Goal: Transaction & Acquisition: Purchase product/service

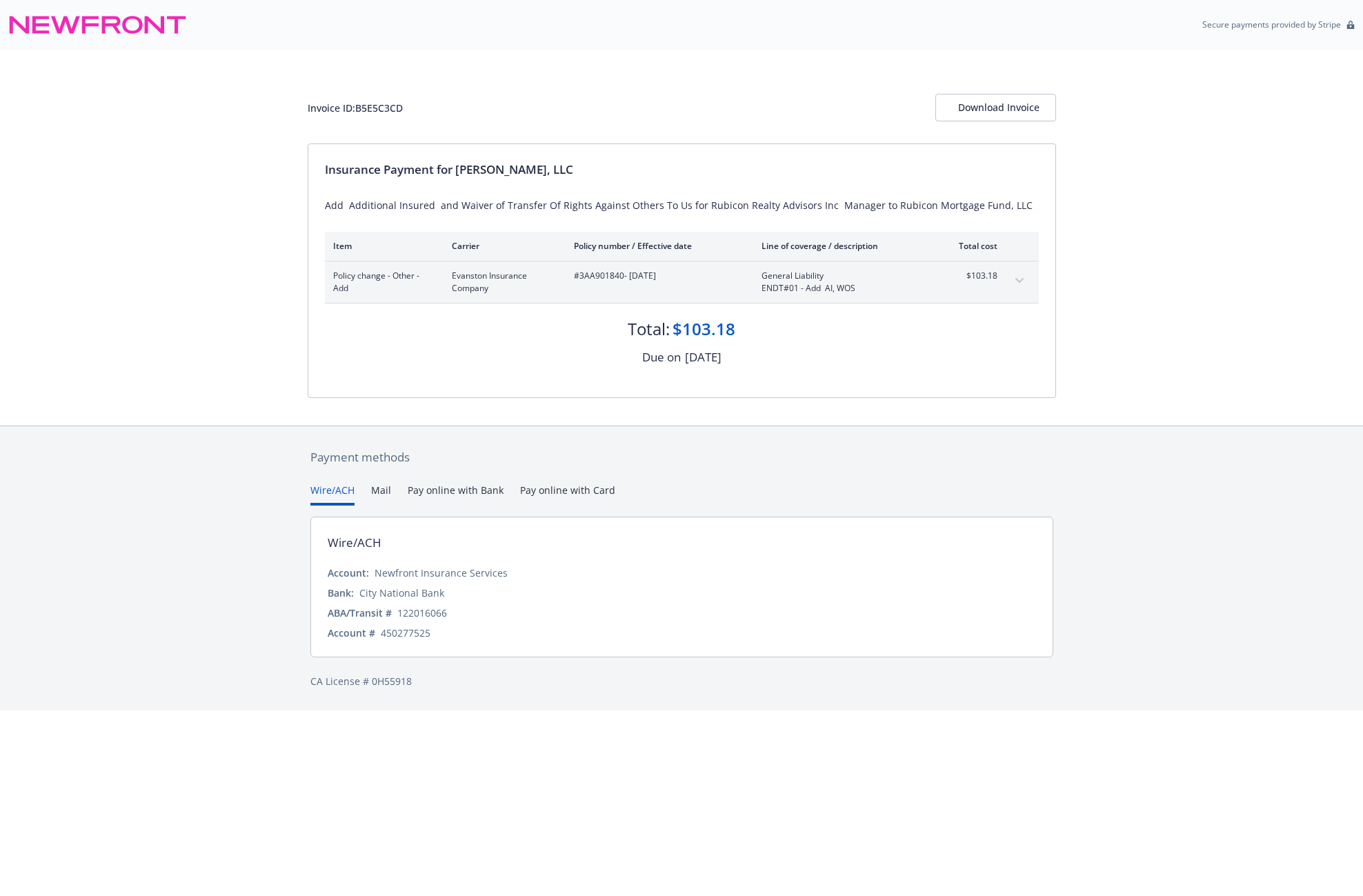
click at [437, 491] on button "Pay online with Bank" at bounding box center [455, 494] width 96 height 23
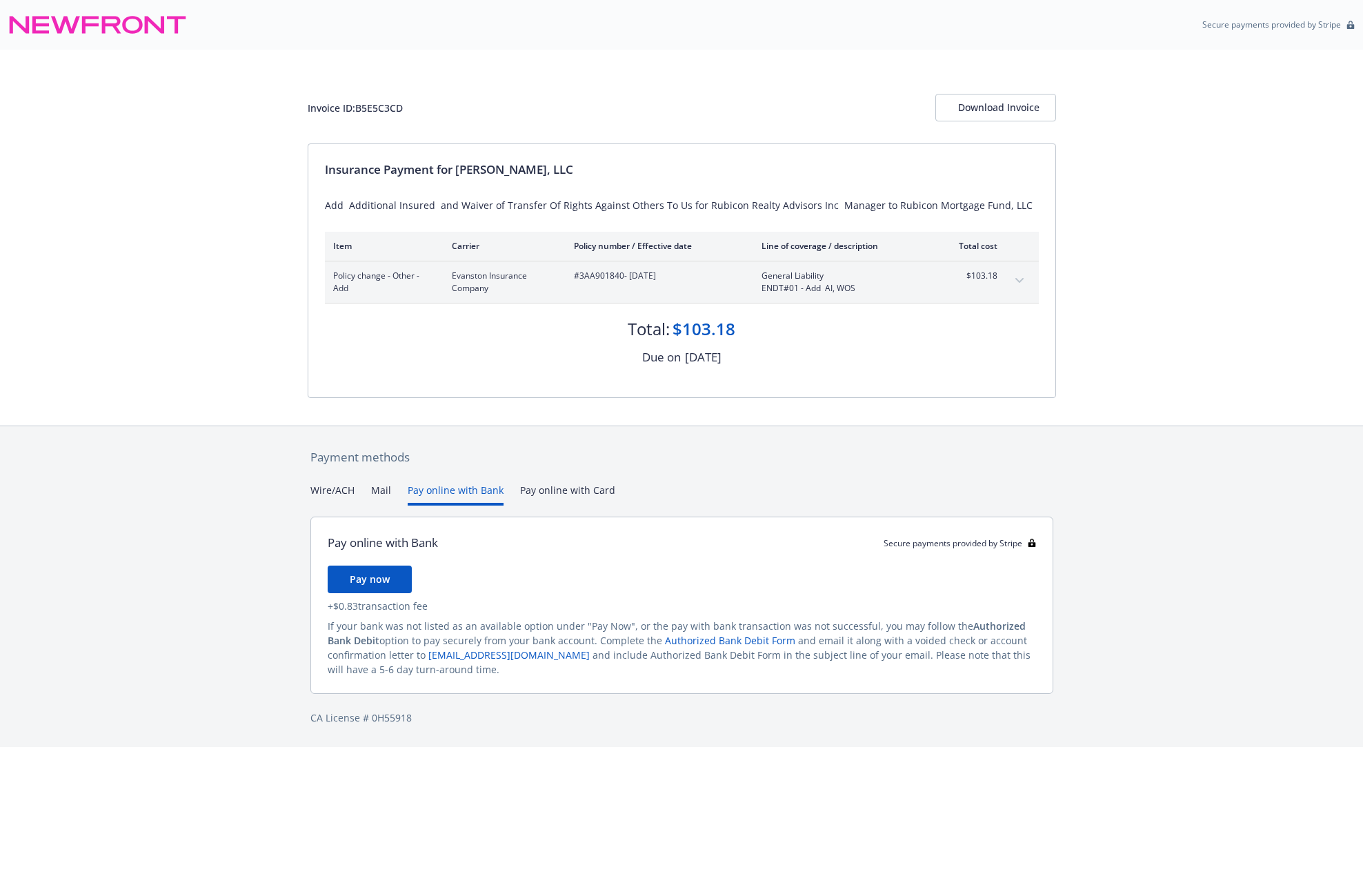
click at [543, 495] on button "Pay online with Card" at bounding box center [568, 494] width 95 height 23
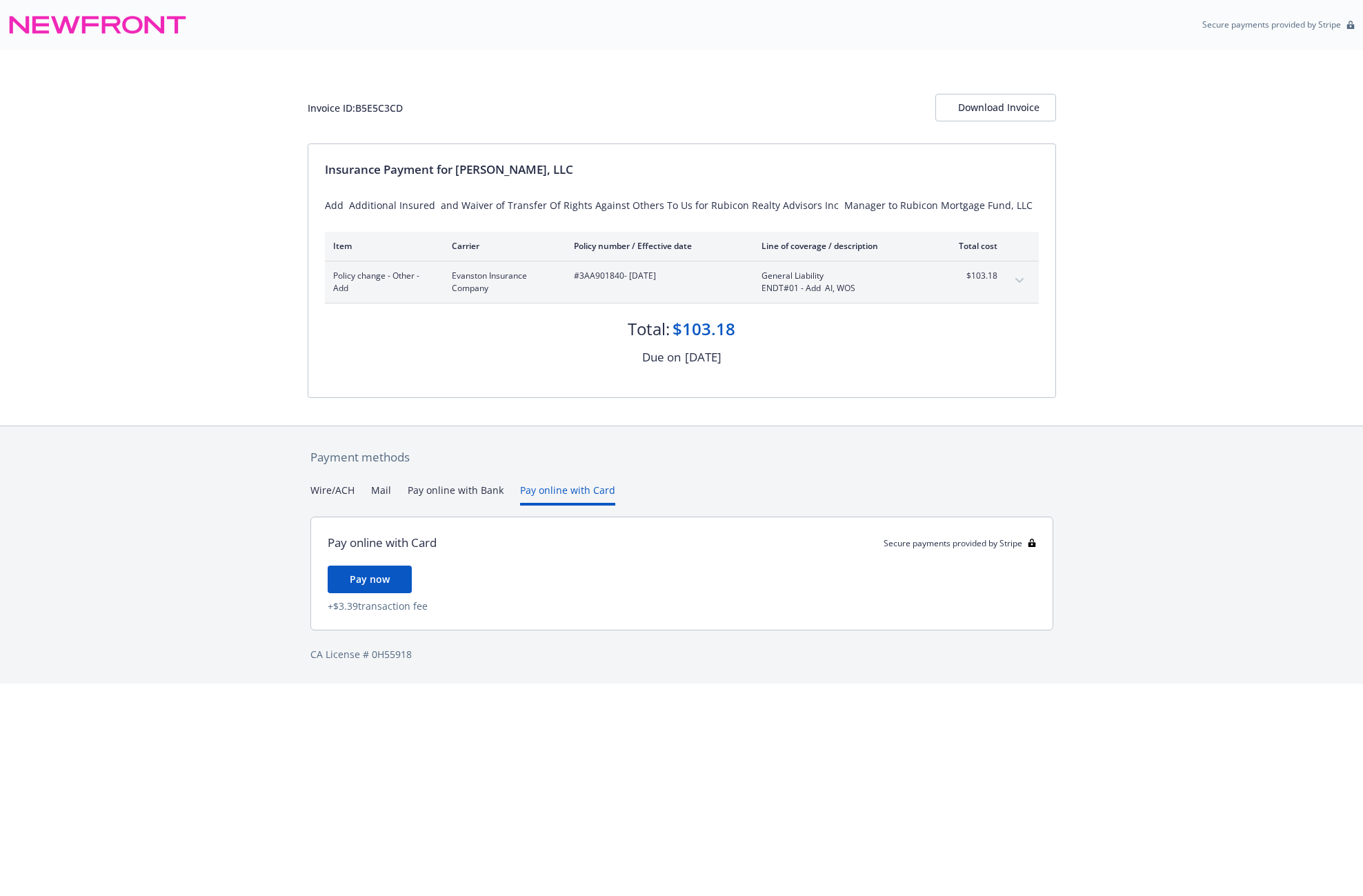
click at [464, 490] on button "Pay online with Bank" at bounding box center [455, 494] width 96 height 23
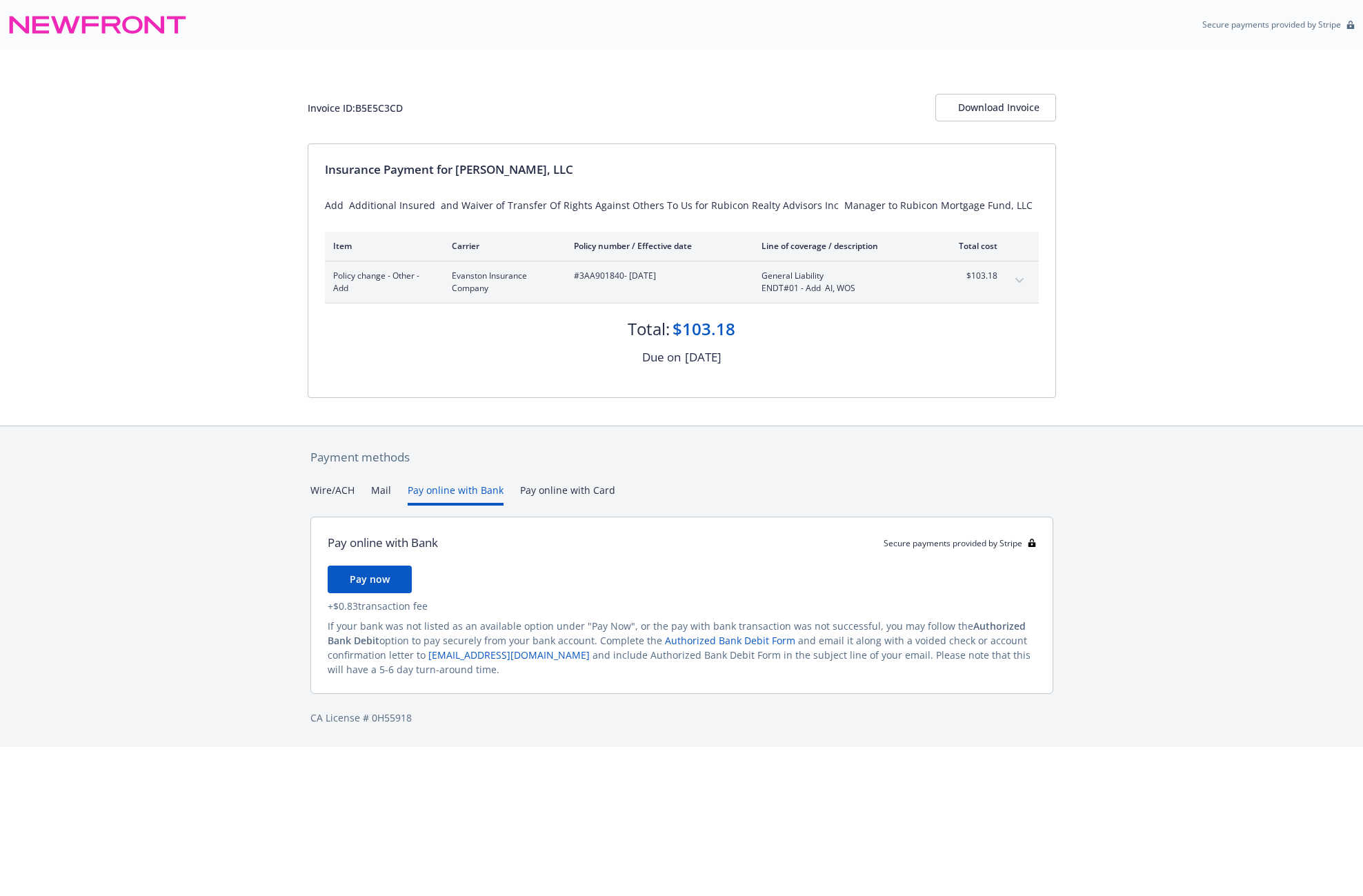
click at [374, 575] on span "Pay now" at bounding box center [370, 579] width 40 height 13
